Goal: Navigation & Orientation: Find specific page/section

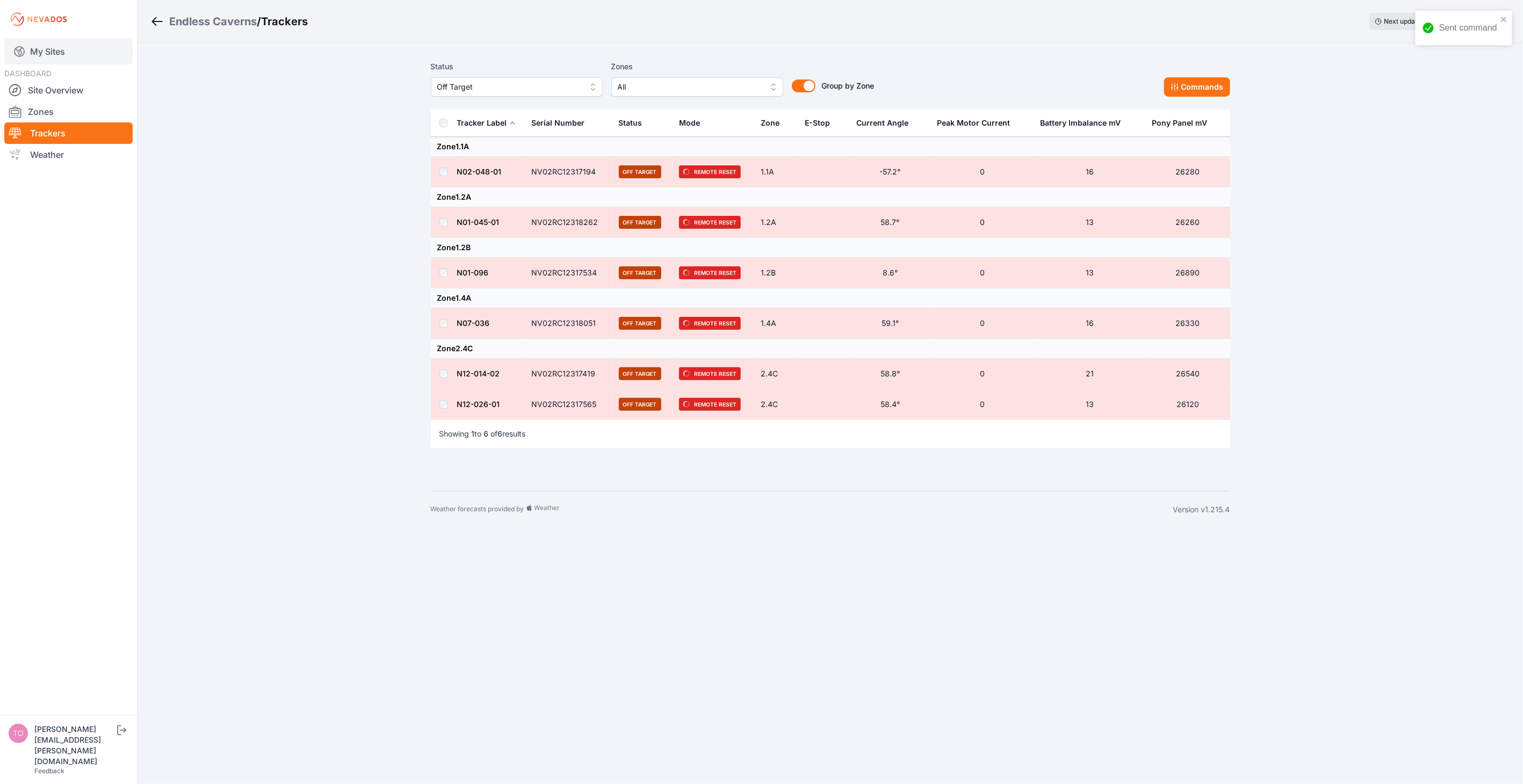
click at [73, 52] on link "My Sites" at bounding box center [69, 52] width 129 height 25
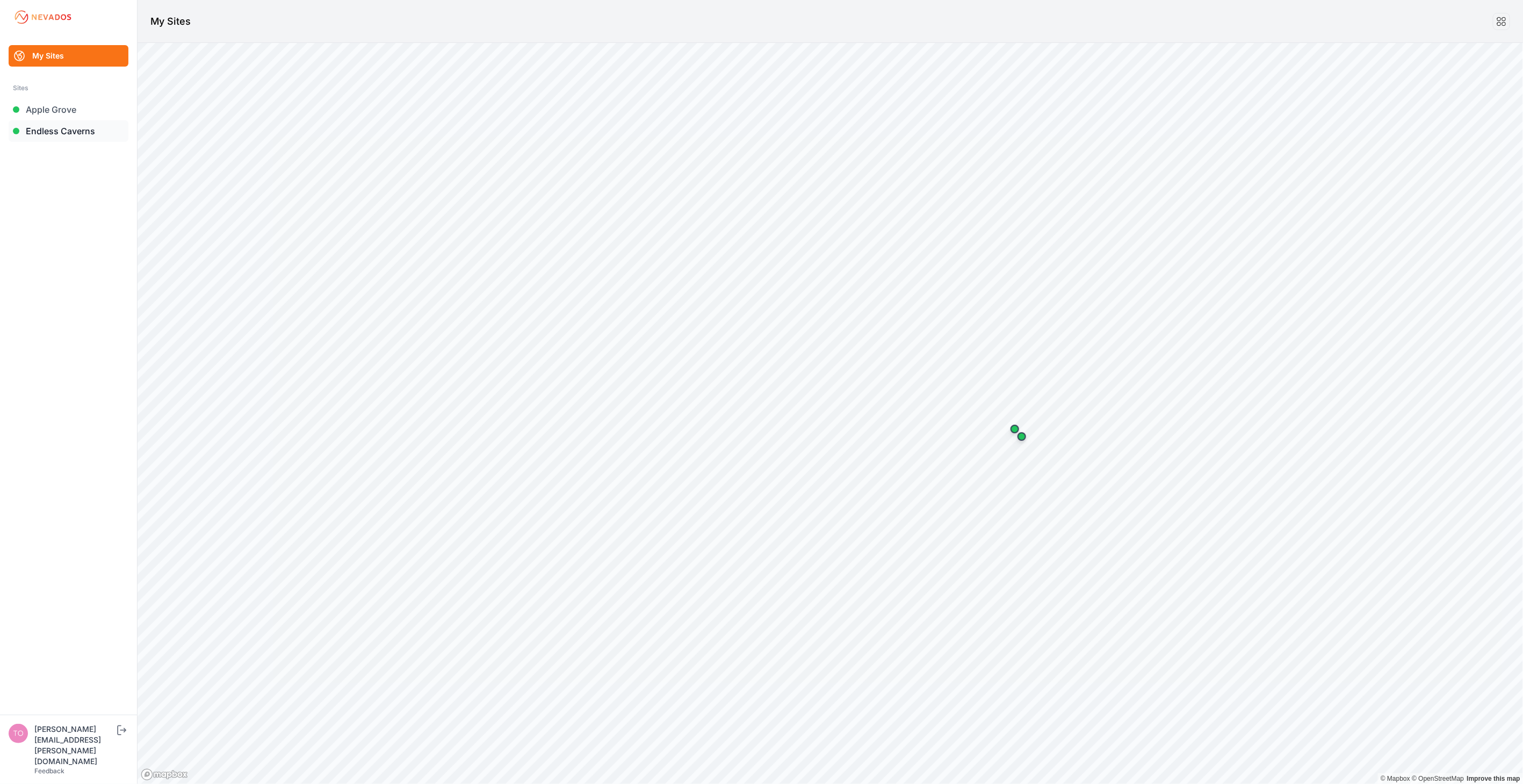
click at [46, 127] on link "Endless Caverns" at bounding box center [68, 131] width 119 height 21
click at [71, 135] on link "Endless Caverns" at bounding box center [68, 131] width 119 height 21
click at [62, 110] on link "Apple Grove" at bounding box center [68, 110] width 119 height 21
click at [54, 132] on link "Endless Caverns" at bounding box center [68, 131] width 119 height 21
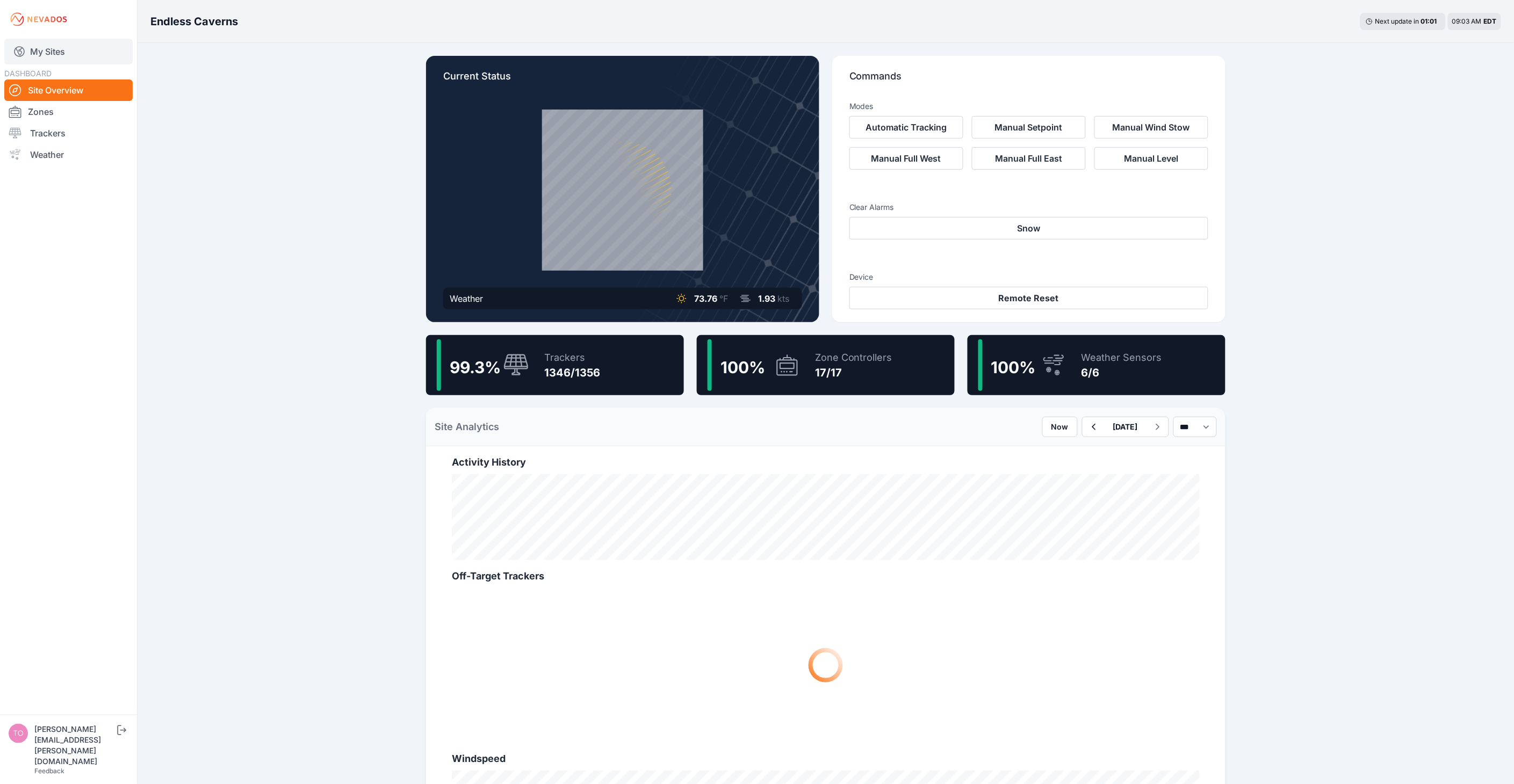
click at [49, 47] on link "My Sites" at bounding box center [69, 52] width 129 height 25
